Goal: Information Seeking & Learning: Learn about a topic

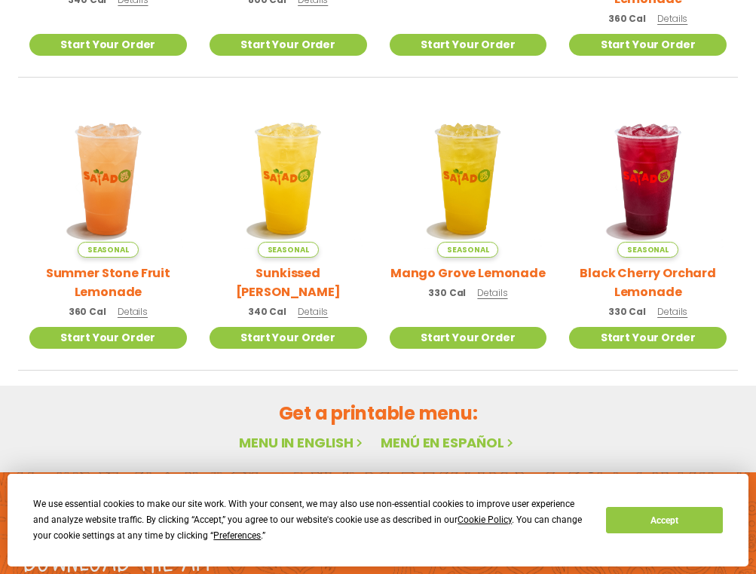
scroll to position [698, 0]
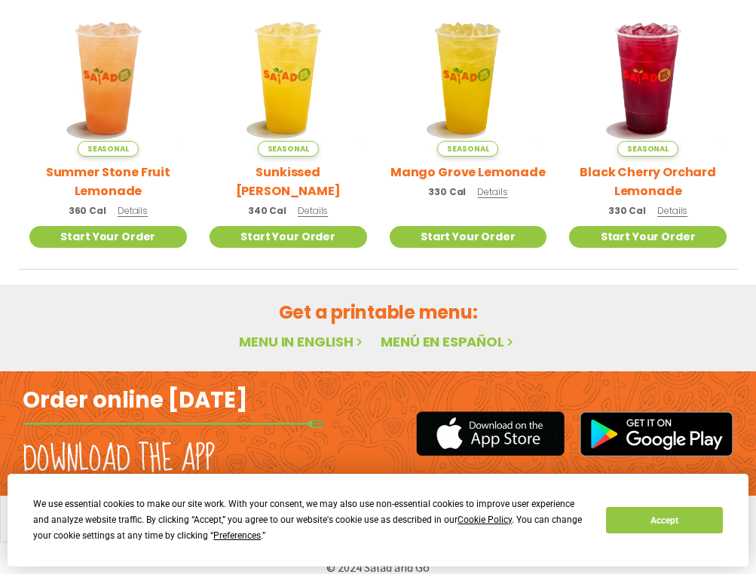
click at [312, 332] on link "Menu in English" at bounding box center [302, 341] width 127 height 19
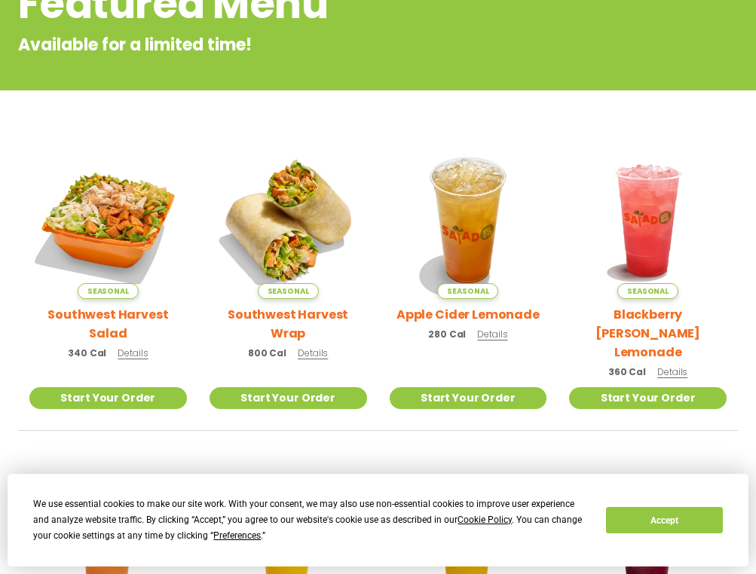
scroll to position [246, 0]
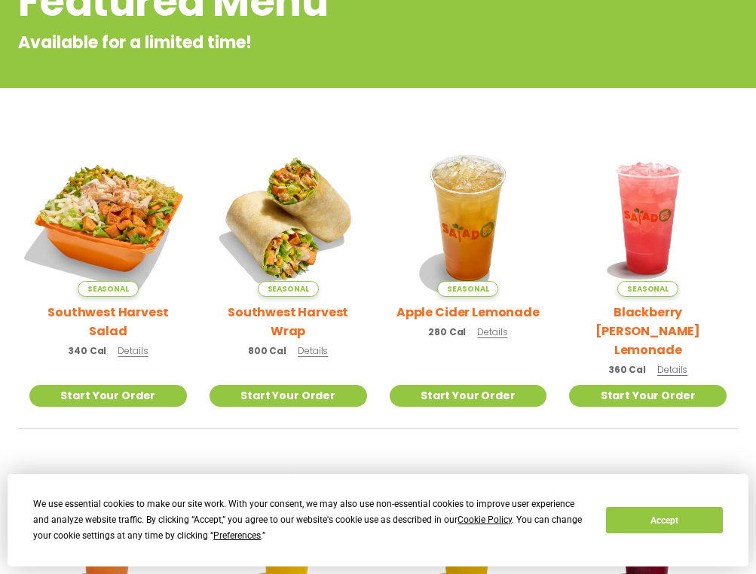
click at [123, 201] on img at bounding box center [108, 218] width 185 height 185
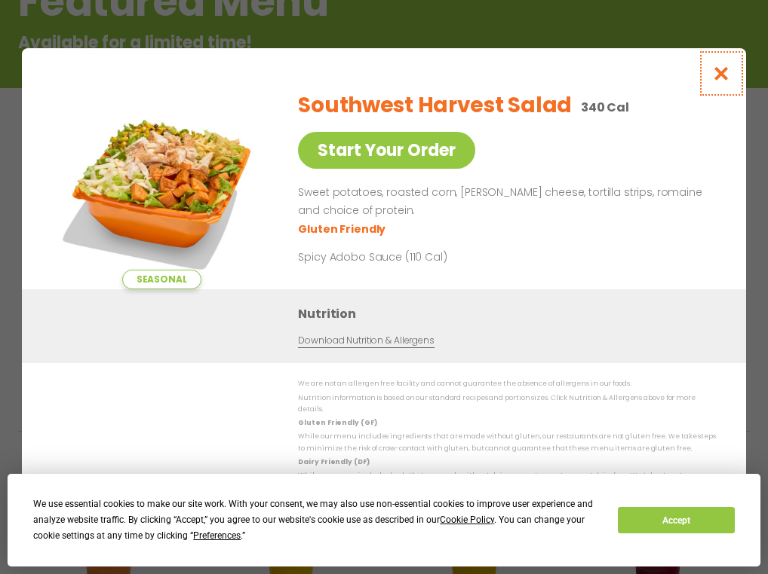
click at [723, 77] on icon "Close modal" at bounding box center [721, 74] width 19 height 16
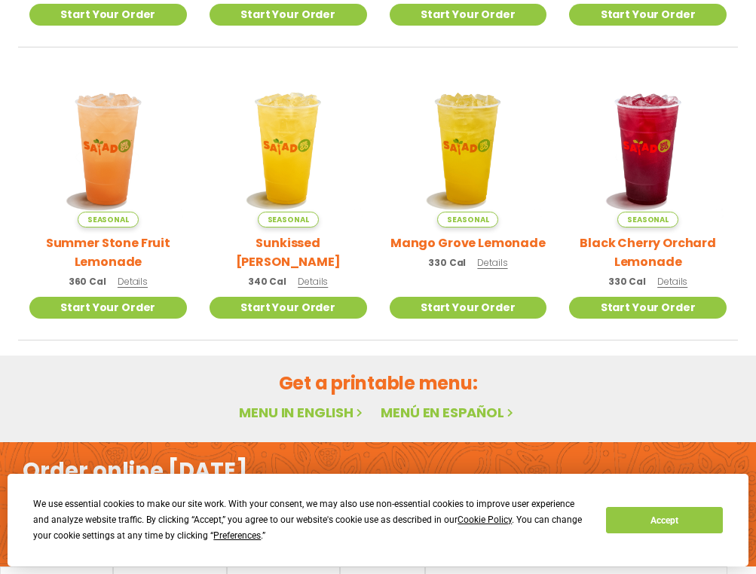
scroll to position [698, 0]
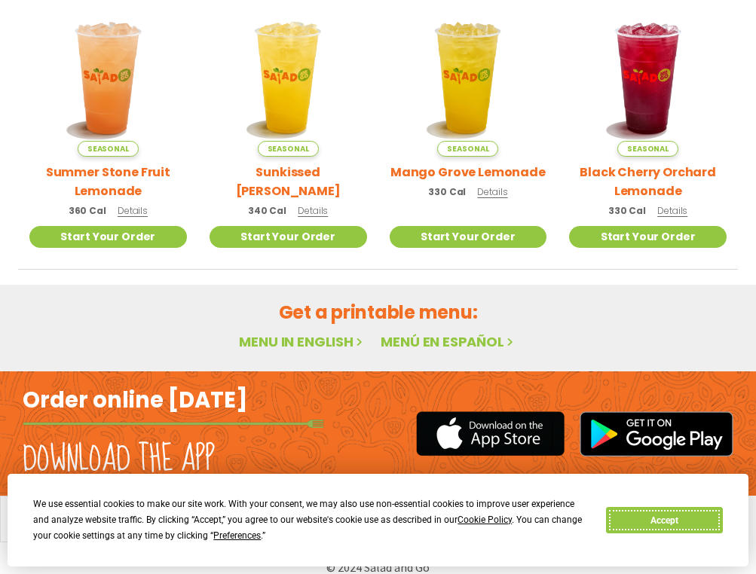
click at [650, 514] on button "Accept" at bounding box center [664, 520] width 116 height 26
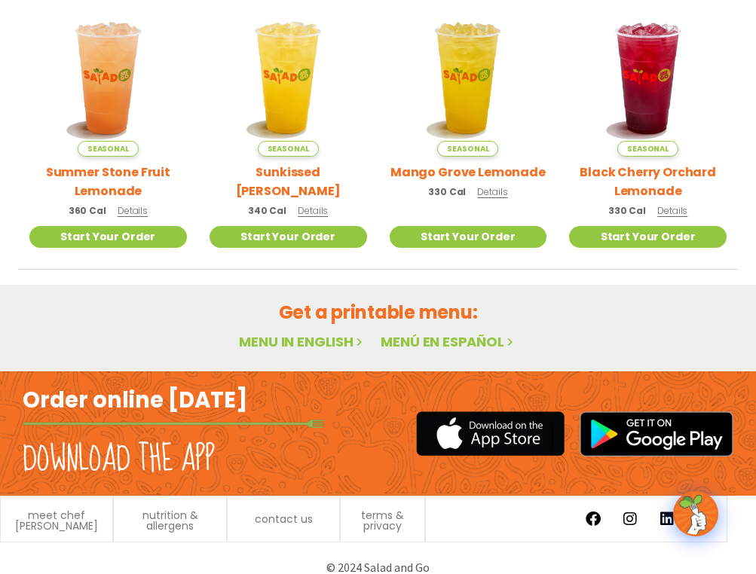
click at [292, 332] on link "Menu in English" at bounding box center [302, 341] width 127 height 19
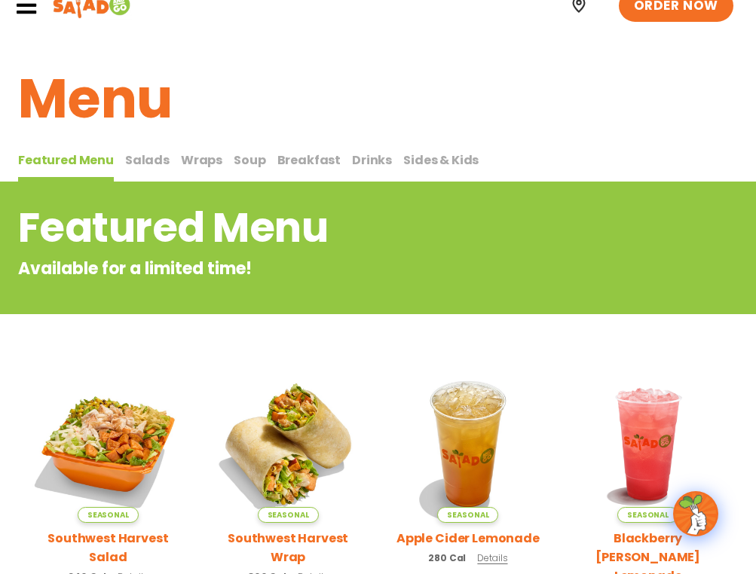
scroll to position [0, 0]
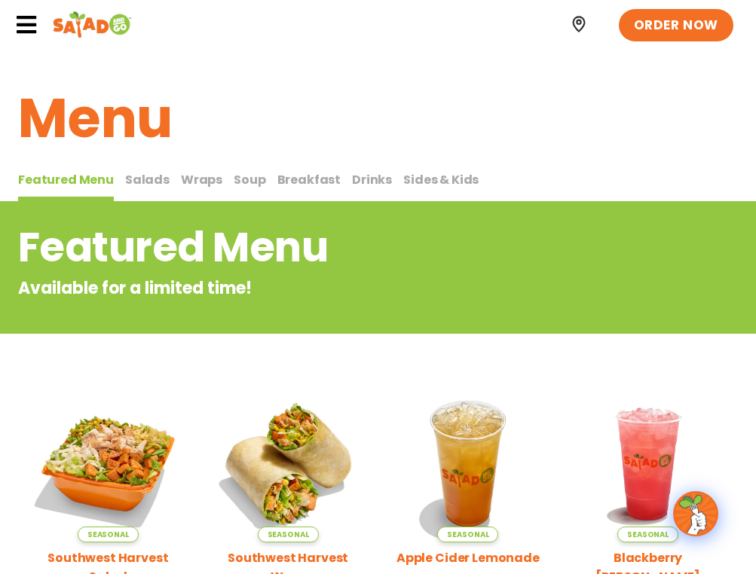
click at [149, 176] on span "Salads" at bounding box center [147, 179] width 44 height 17
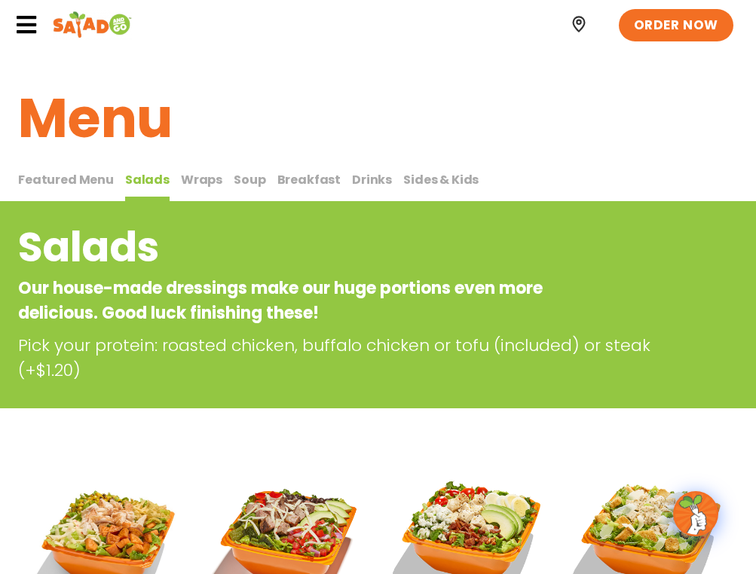
click at [247, 177] on span "Soup" at bounding box center [250, 179] width 32 height 17
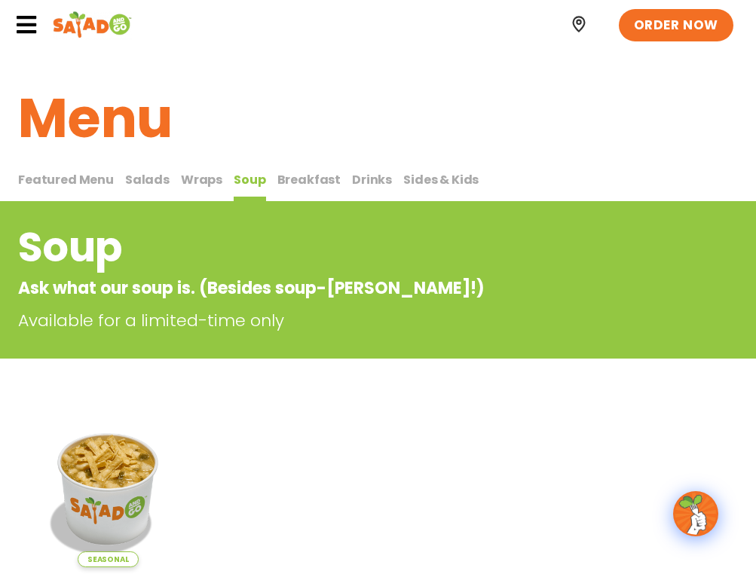
click at [136, 177] on span "Salads" at bounding box center [147, 179] width 44 height 17
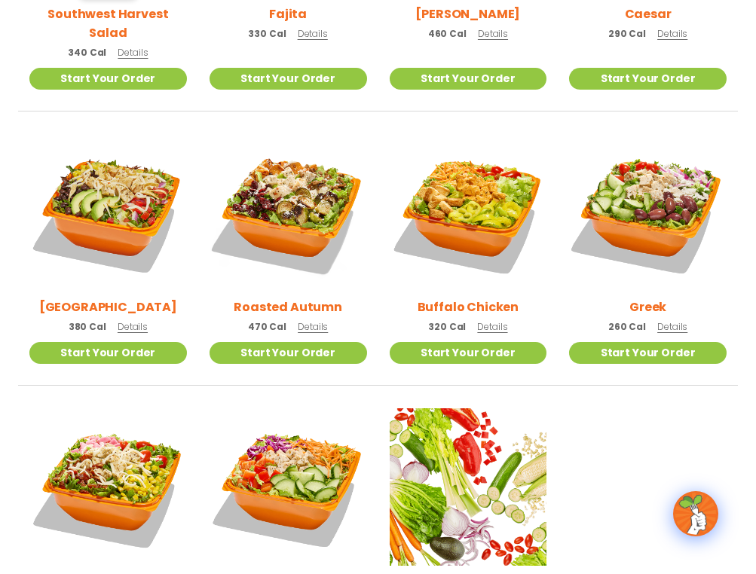
scroll to position [679, 0]
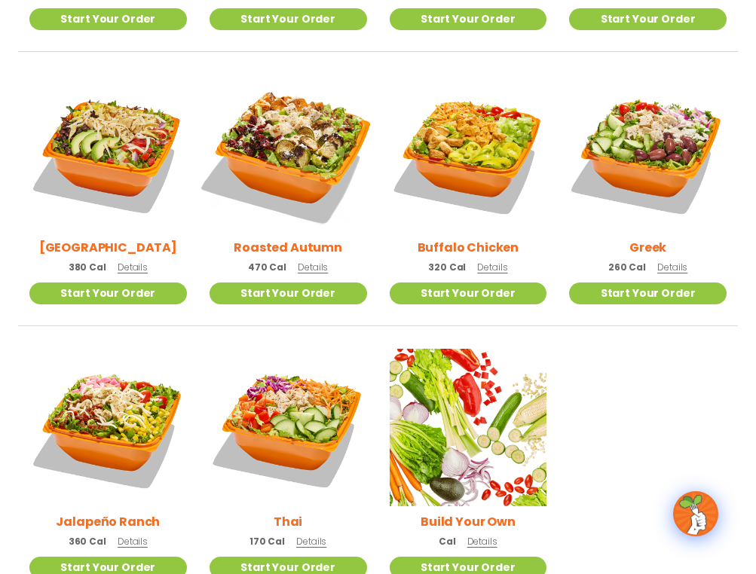
click at [294, 142] on img at bounding box center [288, 153] width 185 height 185
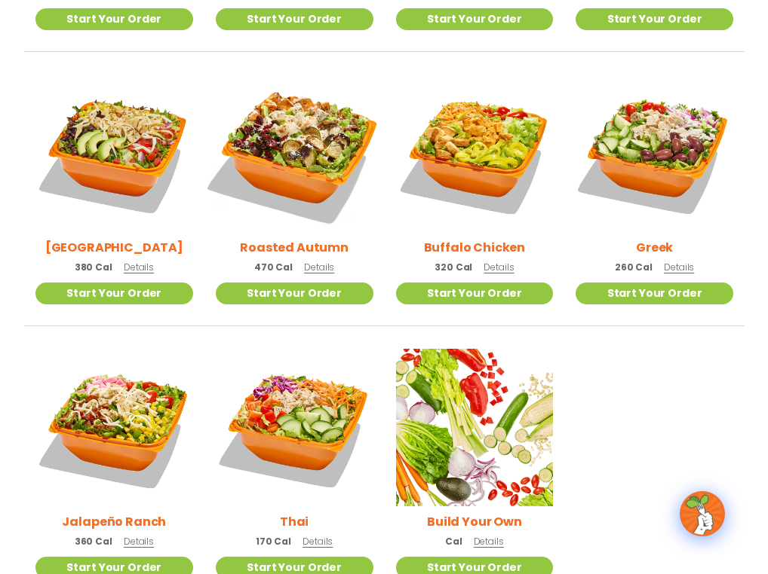
scroll to position [682, 0]
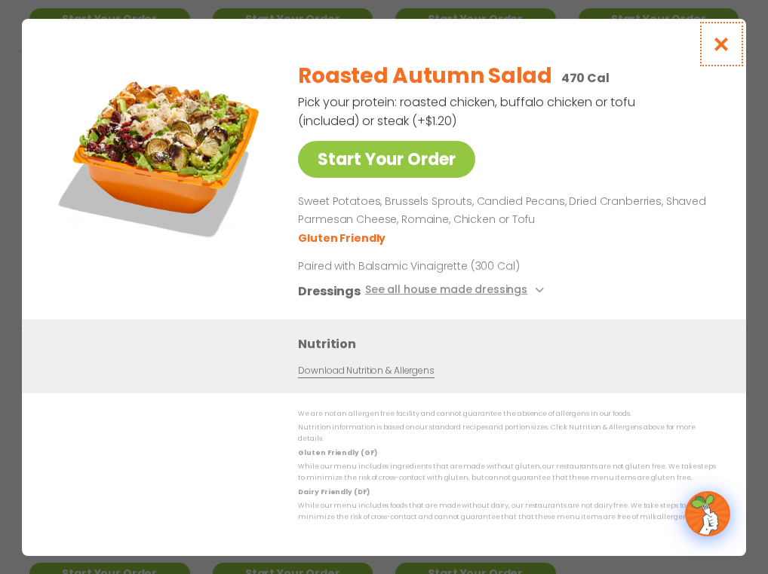
click at [719, 50] on icon "Close modal" at bounding box center [721, 44] width 19 height 16
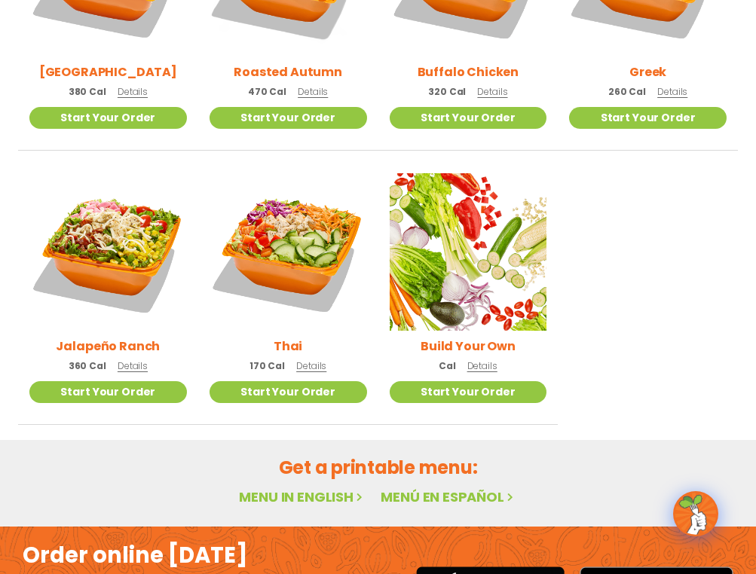
scroll to position [905, 0]
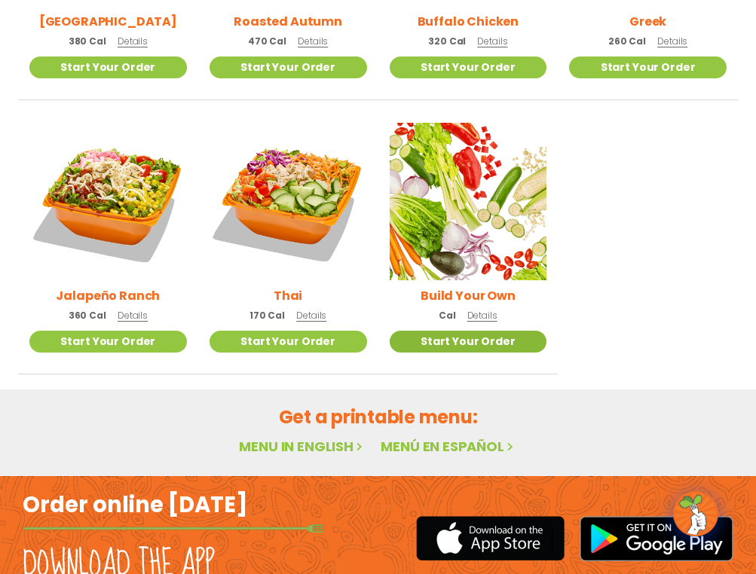
click at [483, 331] on link "Start Your Order" at bounding box center [469, 342] width 158 height 22
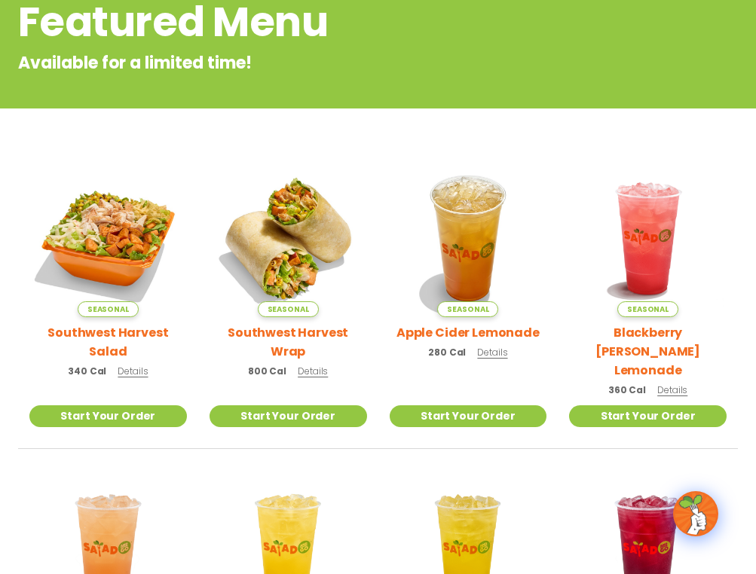
scroll to position [226, 0]
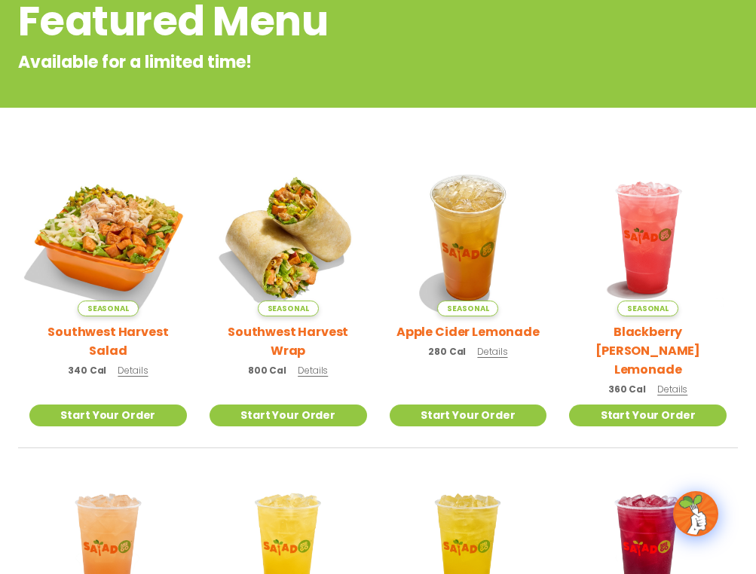
click at [90, 204] on img at bounding box center [108, 238] width 185 height 185
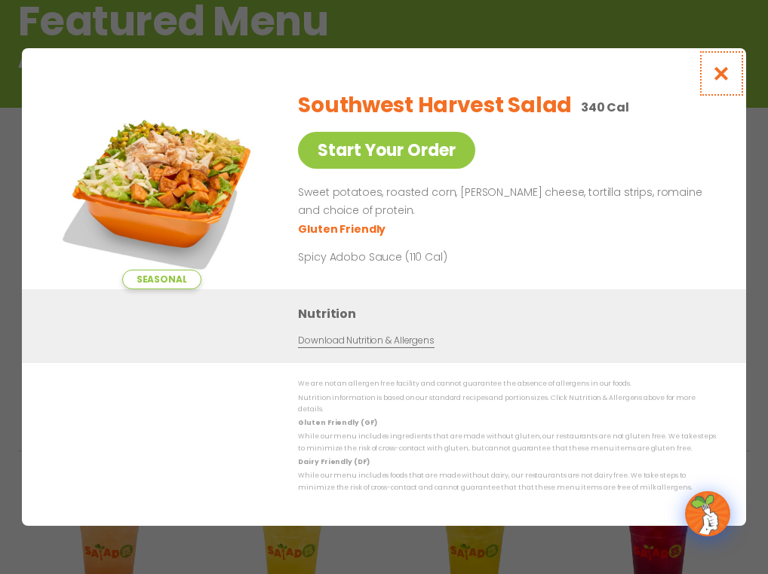
click at [723, 75] on icon "Close modal" at bounding box center [721, 74] width 19 height 16
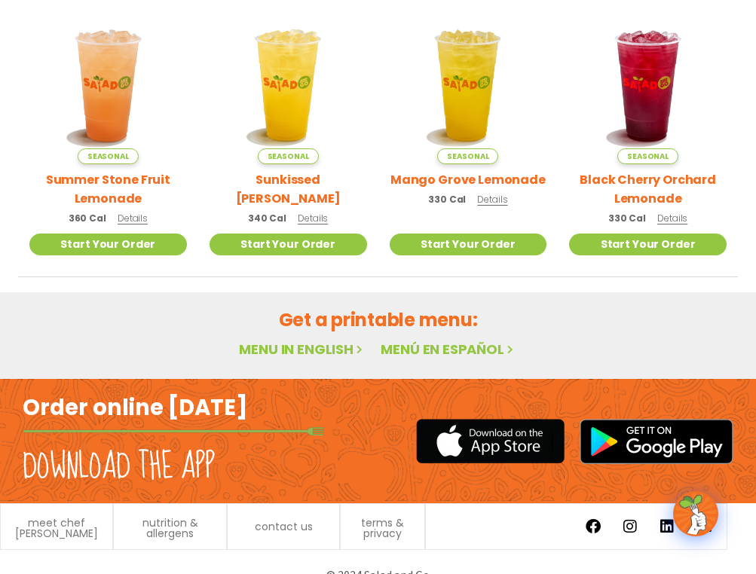
scroll to position [698, 0]
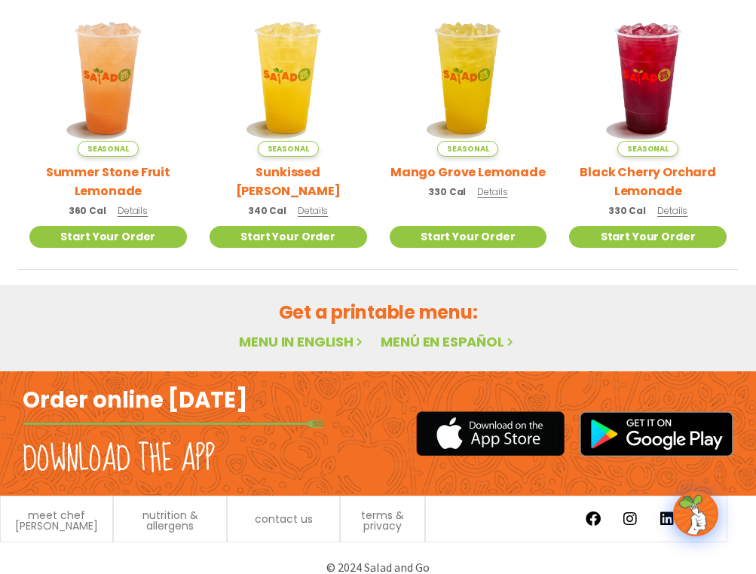
click at [283, 332] on link "Menu in English" at bounding box center [302, 341] width 127 height 19
